Goal: Navigation & Orientation: Understand site structure

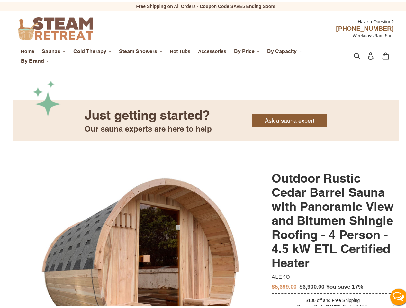
click at [53, 49] on span "Saunas" at bounding box center [51, 49] width 19 height 6
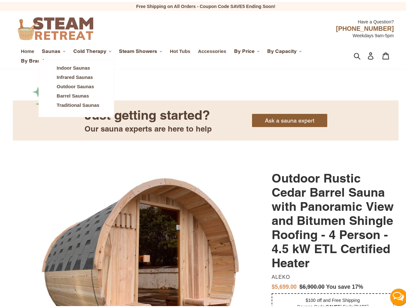
click at [92, 49] on span "Cold Therapy" at bounding box center [89, 49] width 33 height 6
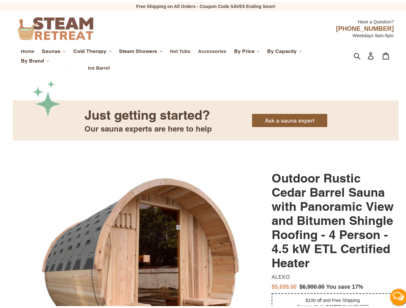
click at [141, 49] on span "Steam Showers" at bounding box center [138, 49] width 38 height 6
click at [248, 49] on span "By Price" at bounding box center [244, 49] width 21 height 6
click at [285, 49] on span "By Capacity" at bounding box center [282, 49] width 30 height 6
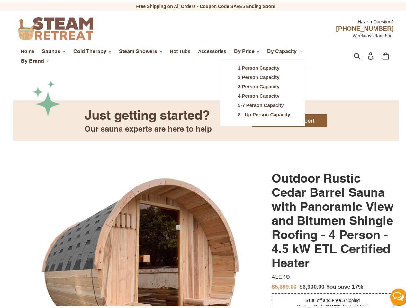
click at [35, 59] on span "By Brand" at bounding box center [32, 59] width 23 height 6
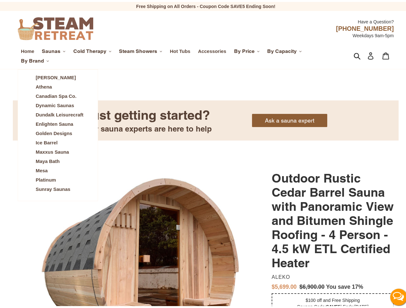
click at [353, 54] on icon "button" at bounding box center [356, 53] width 7 height 7
